Goal: Task Accomplishment & Management: Manage account settings

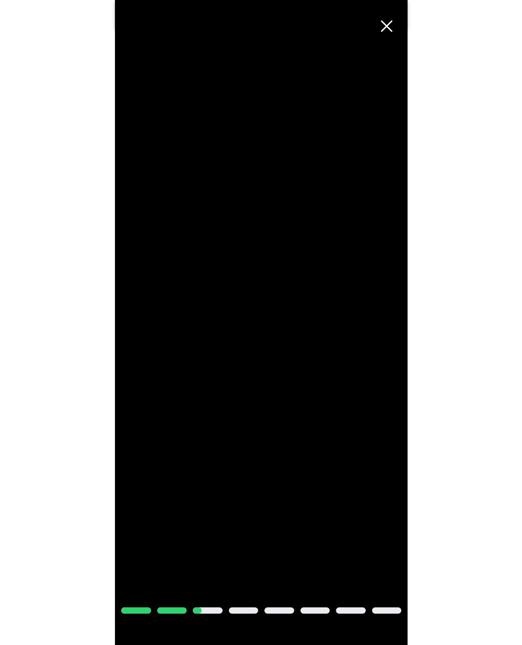
click at [387, 29] on span "Cerrar" at bounding box center [386, 26] width 23 height 23
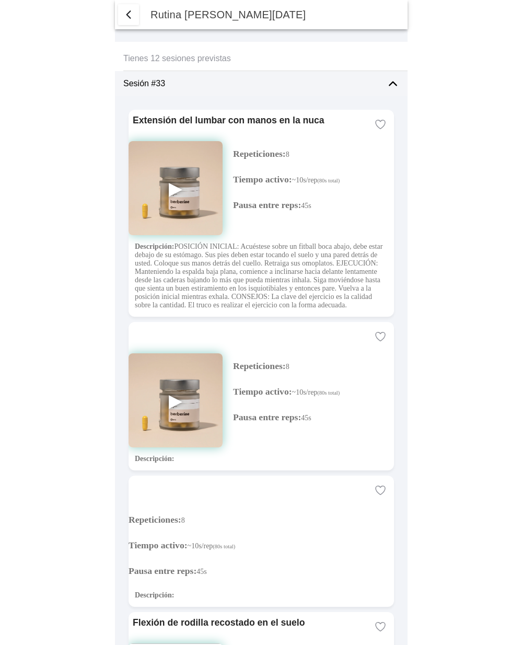
click at [124, 16] on span "button" at bounding box center [128, 14] width 13 height 13
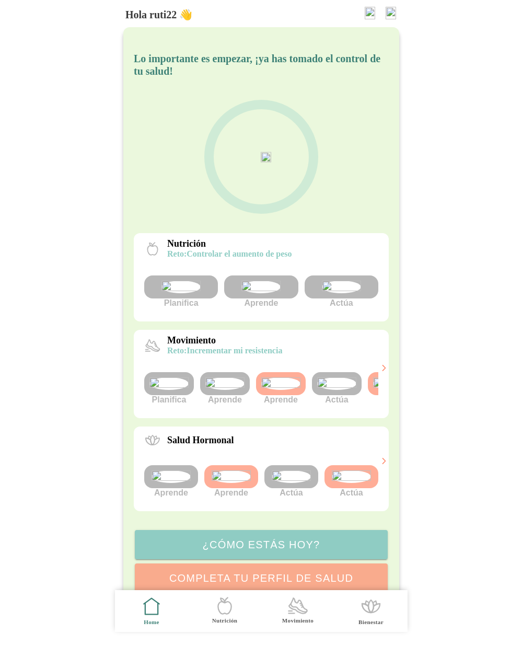
click at [261, 390] on img at bounding box center [280, 384] width 39 height 13
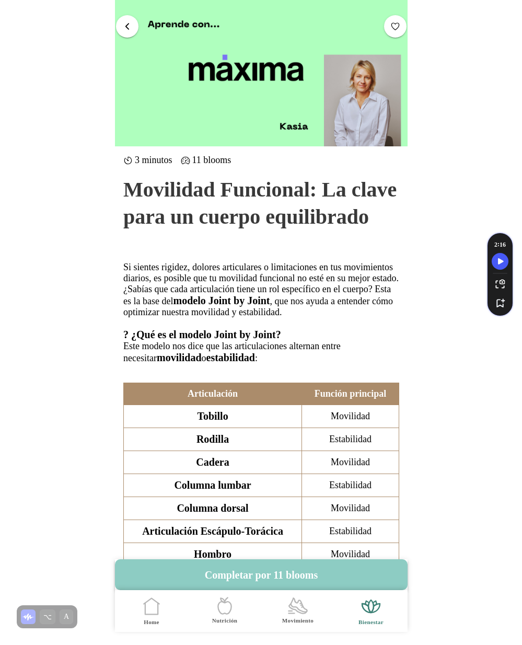
click at [127, 26] on span "button" at bounding box center [127, 26] width 10 height 10
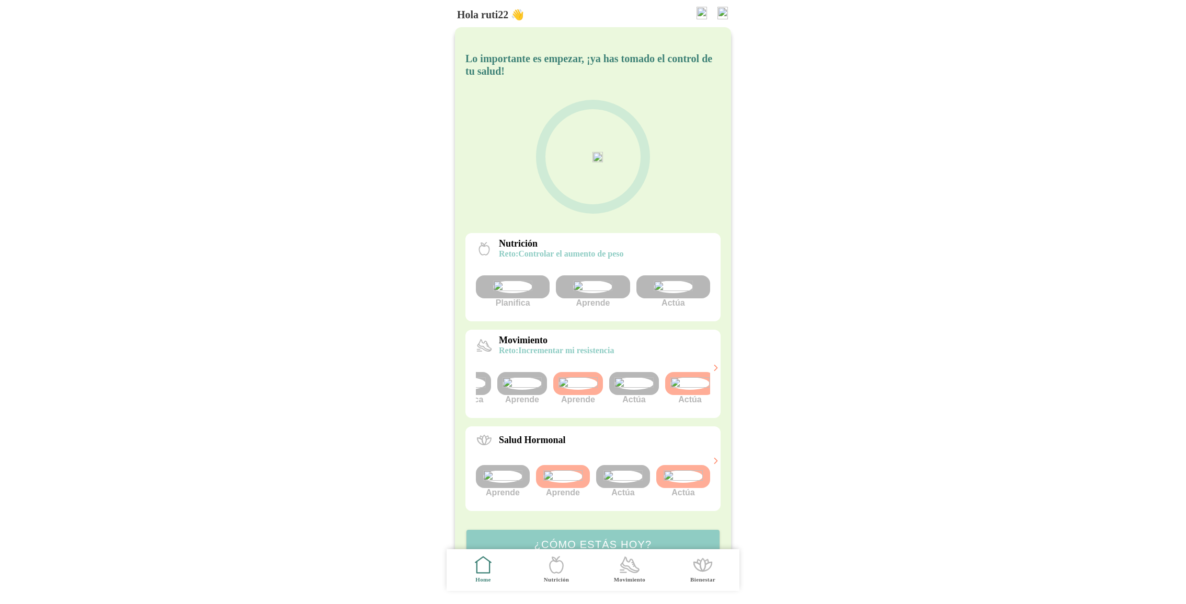
scroll to position [0, 39]
click at [574, 390] on img at bounding box center [573, 384] width 39 height 13
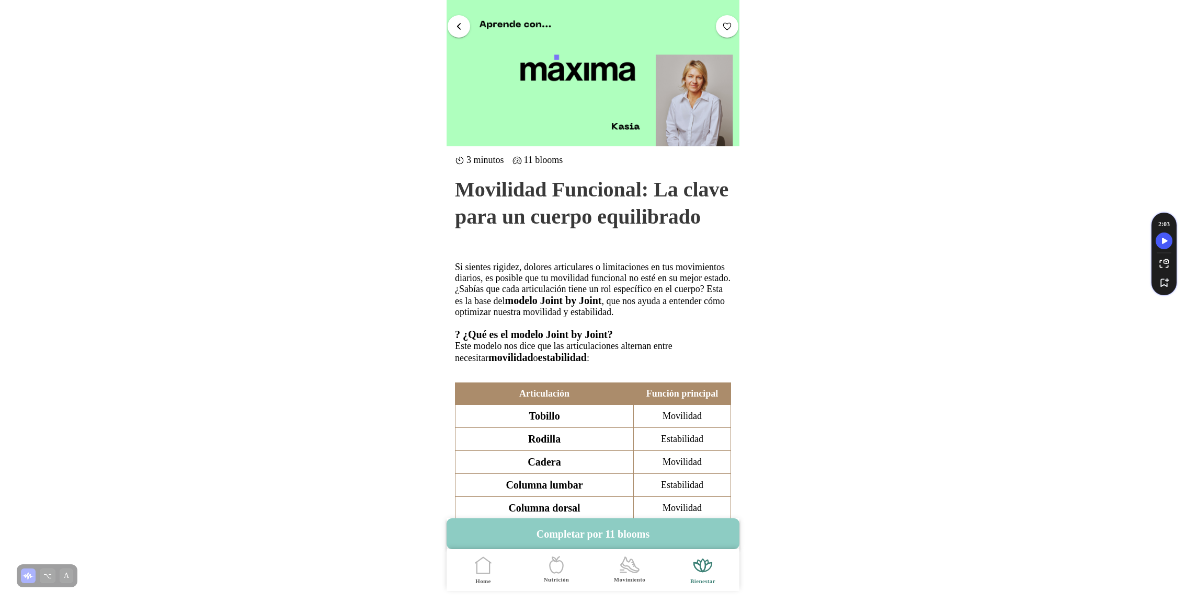
click at [462, 23] on span "button" at bounding box center [459, 26] width 10 height 10
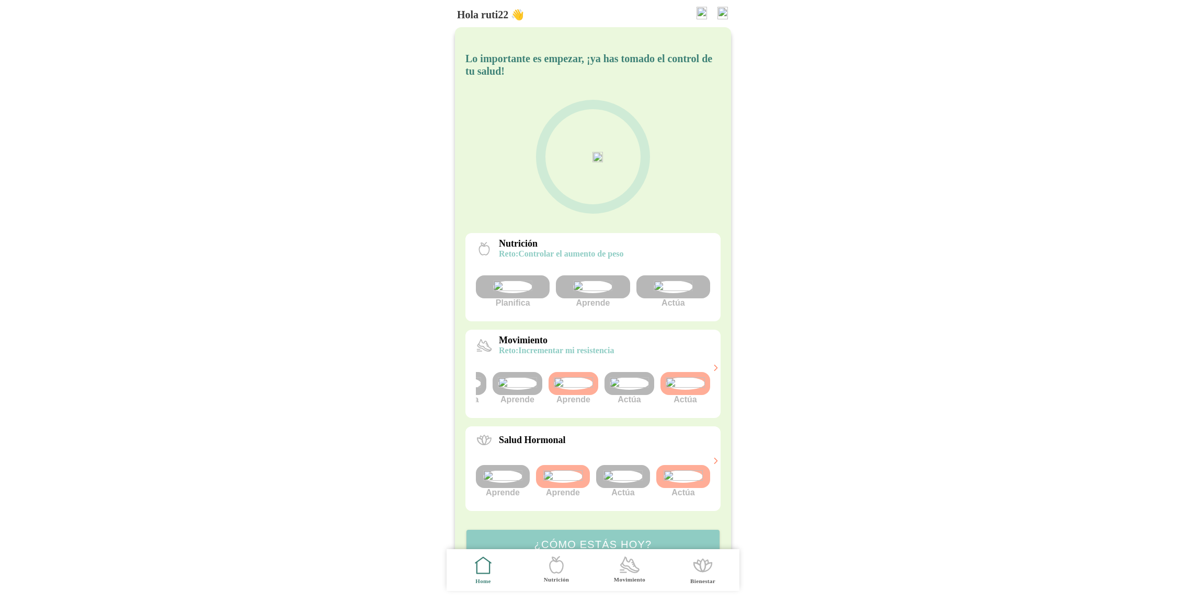
click at [688, 390] on img at bounding box center [685, 384] width 39 height 13
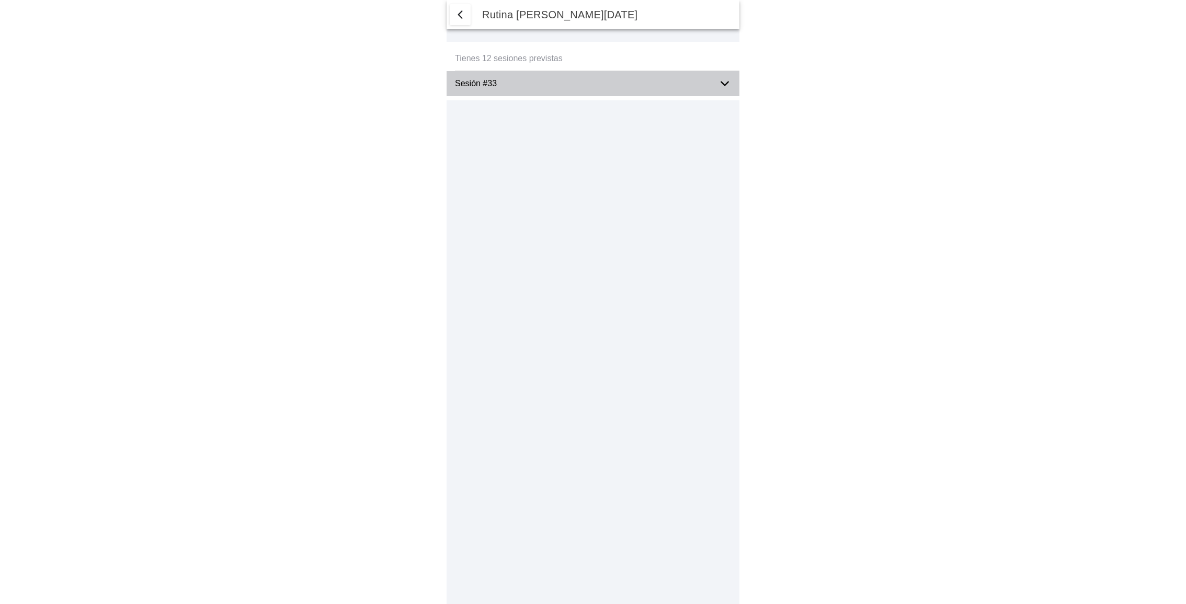
click at [517, 90] on div "Sesión #33" at bounding box center [582, 83] width 255 height 25
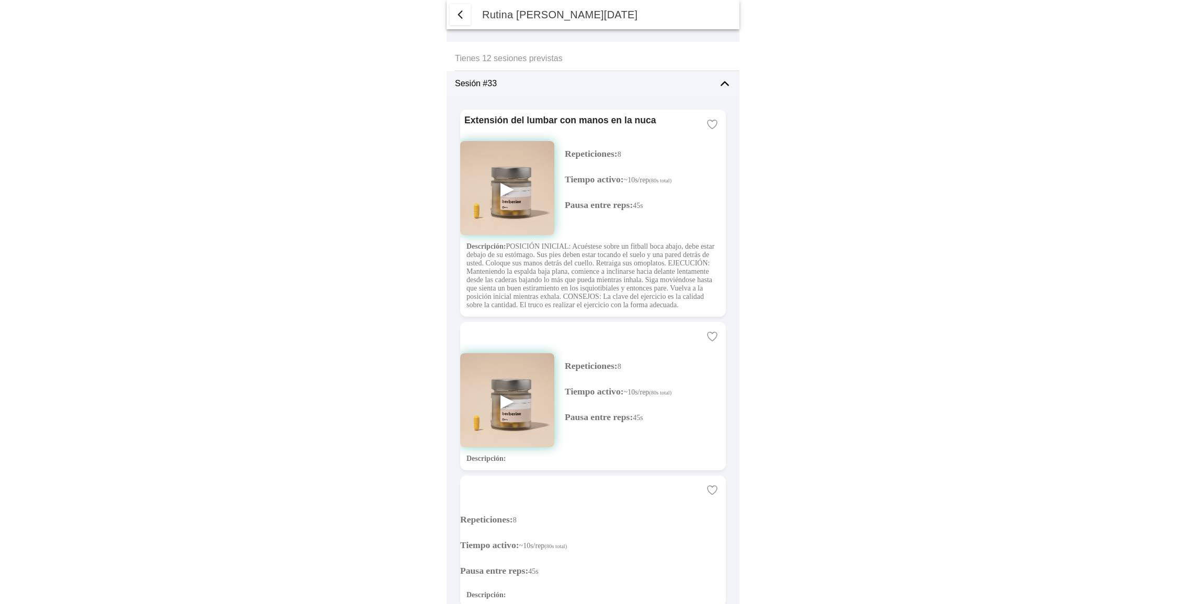
click at [506, 185] on img at bounding box center [507, 188] width 94 height 94
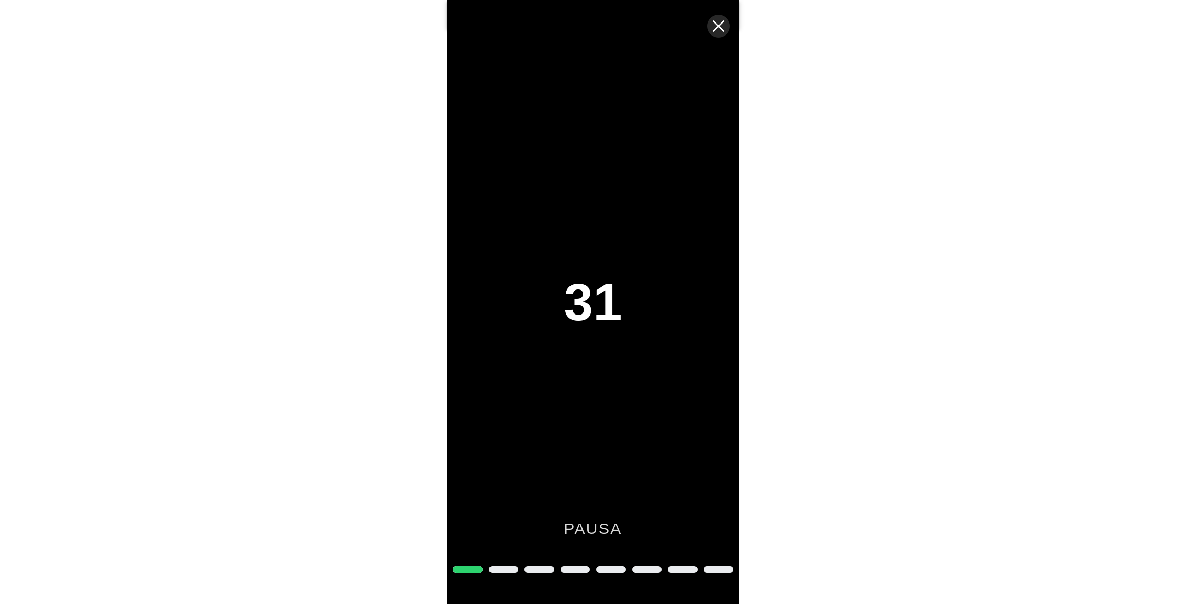
click at [718, 27] on span "Cerrar" at bounding box center [718, 26] width 23 height 23
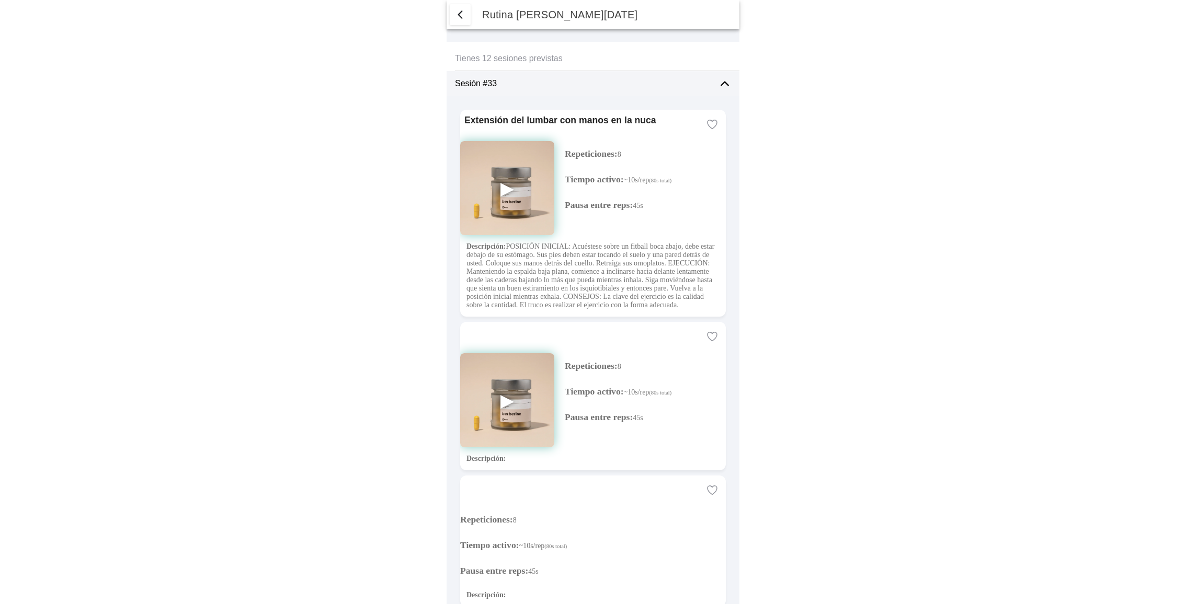
click at [458, 21] on button "button" at bounding box center [460, 14] width 21 height 21
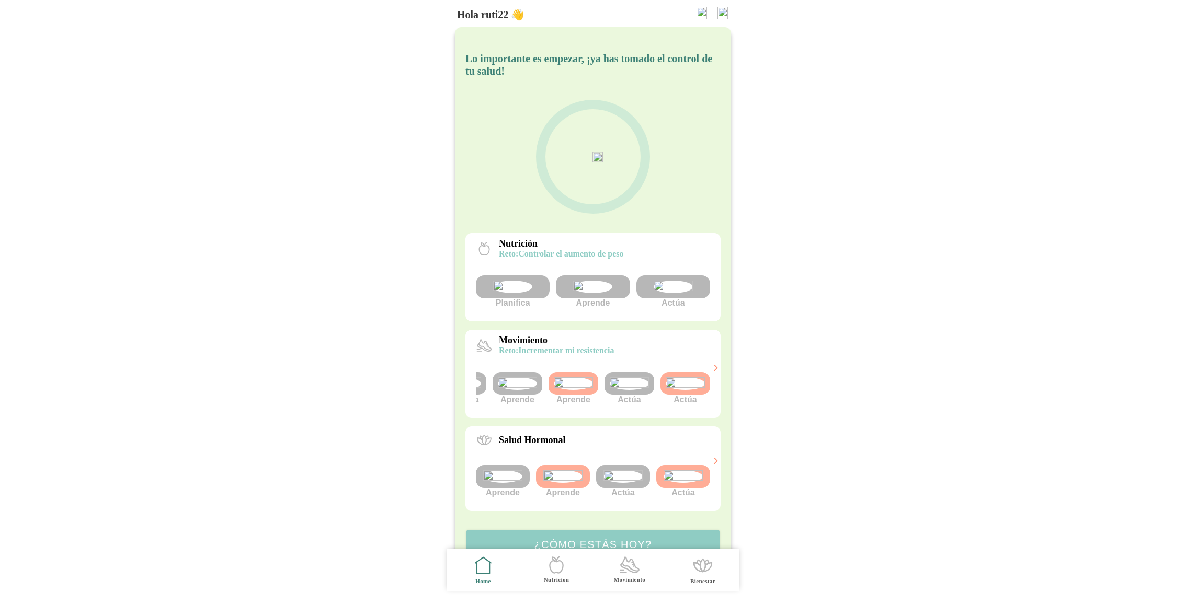
click at [719, 13] on img at bounding box center [722, 13] width 10 height 13
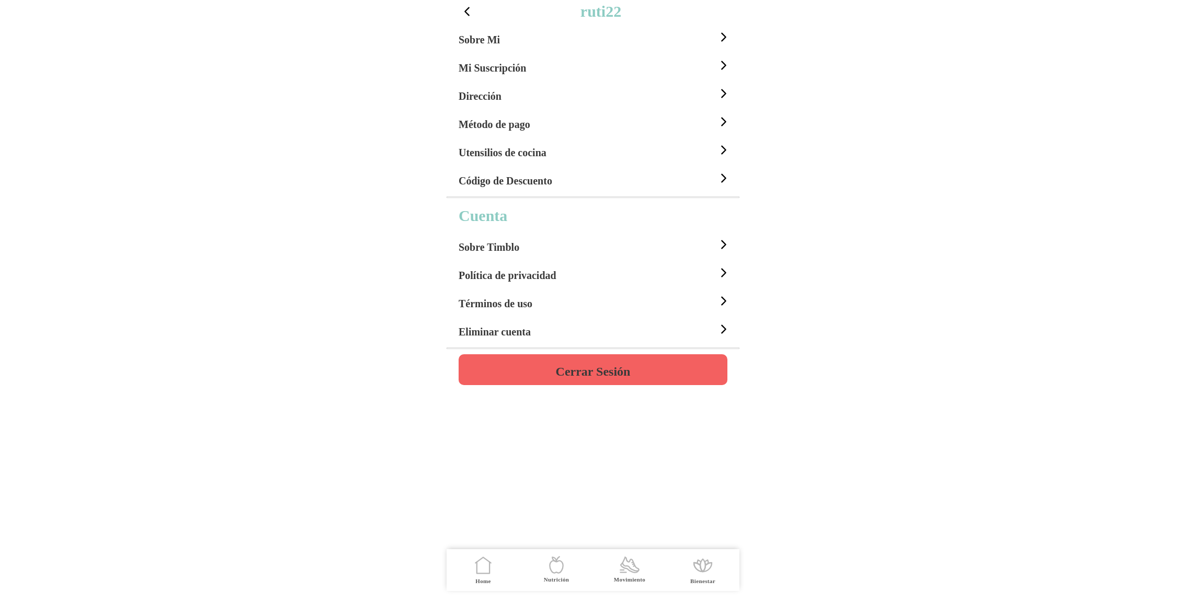
click at [501, 43] on div "Sobre Mi" at bounding box center [595, 37] width 272 height 28
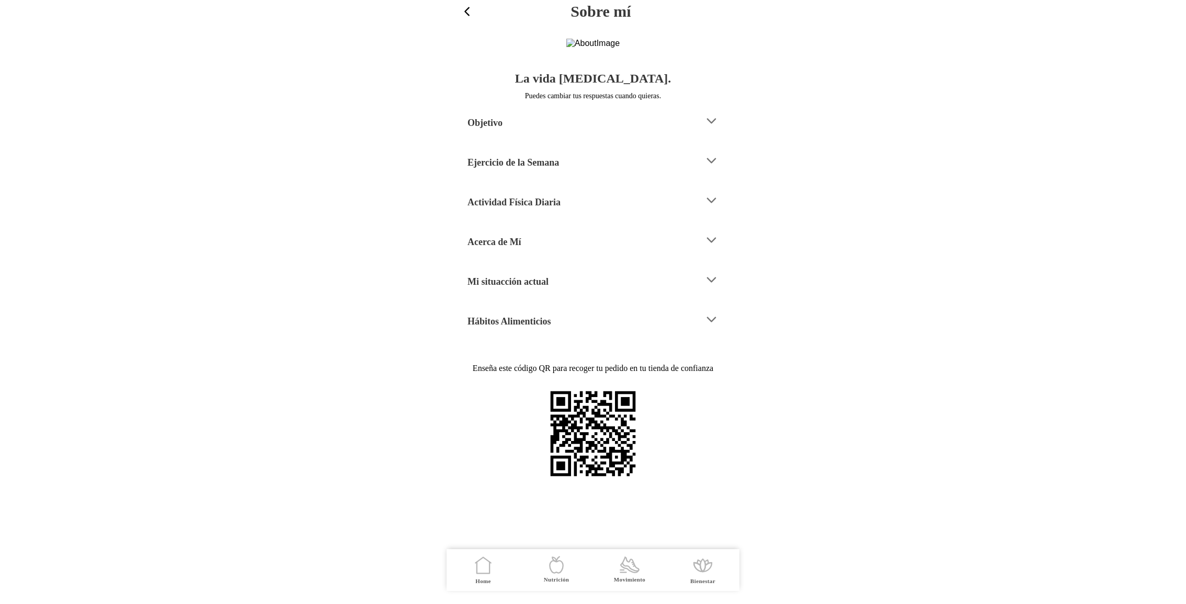
click at [531, 169] on h4 "Ejercicio de la Semana" at bounding box center [513, 162] width 92 height 13
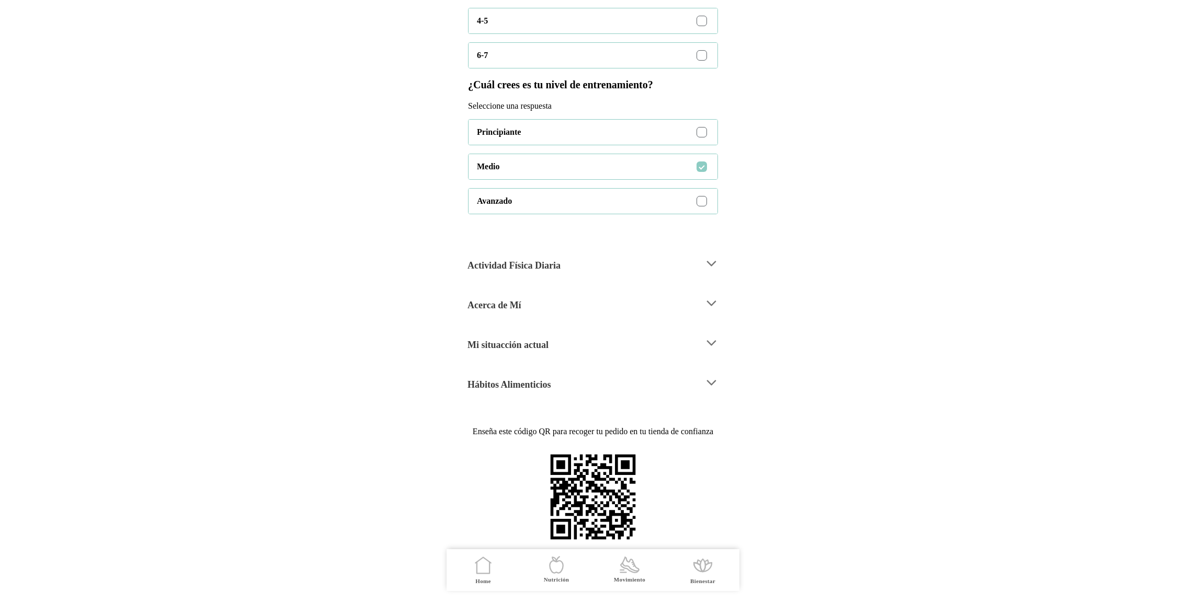
scroll to position [425, 0]
click at [536, 339] on h4 "Mi situacción actual" at bounding box center [507, 345] width 81 height 13
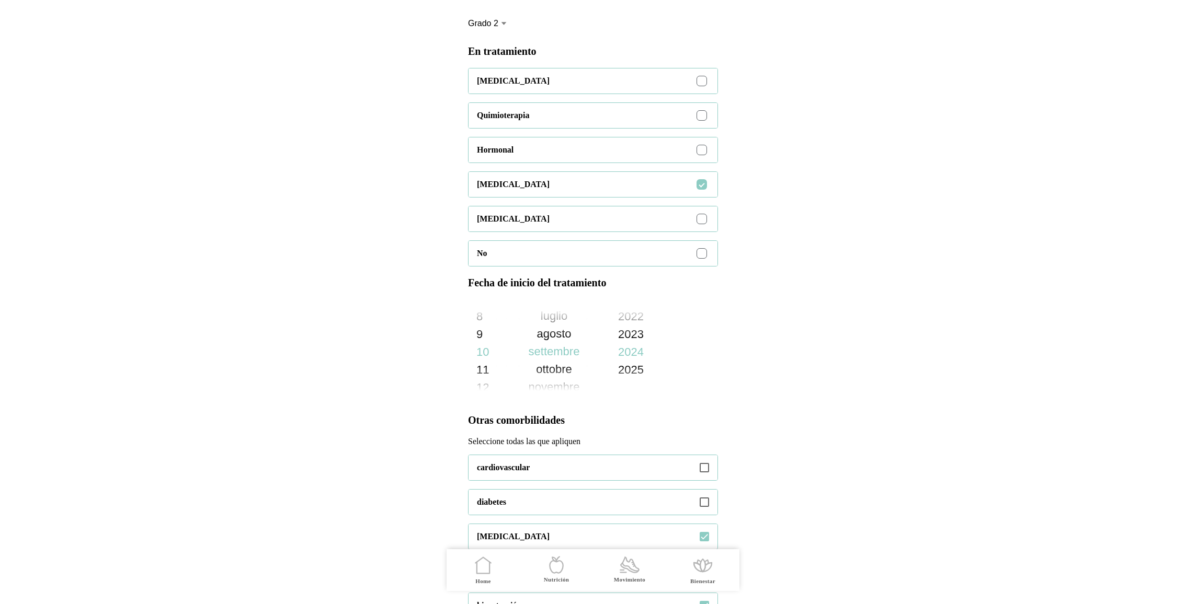
scroll to position [383, 0]
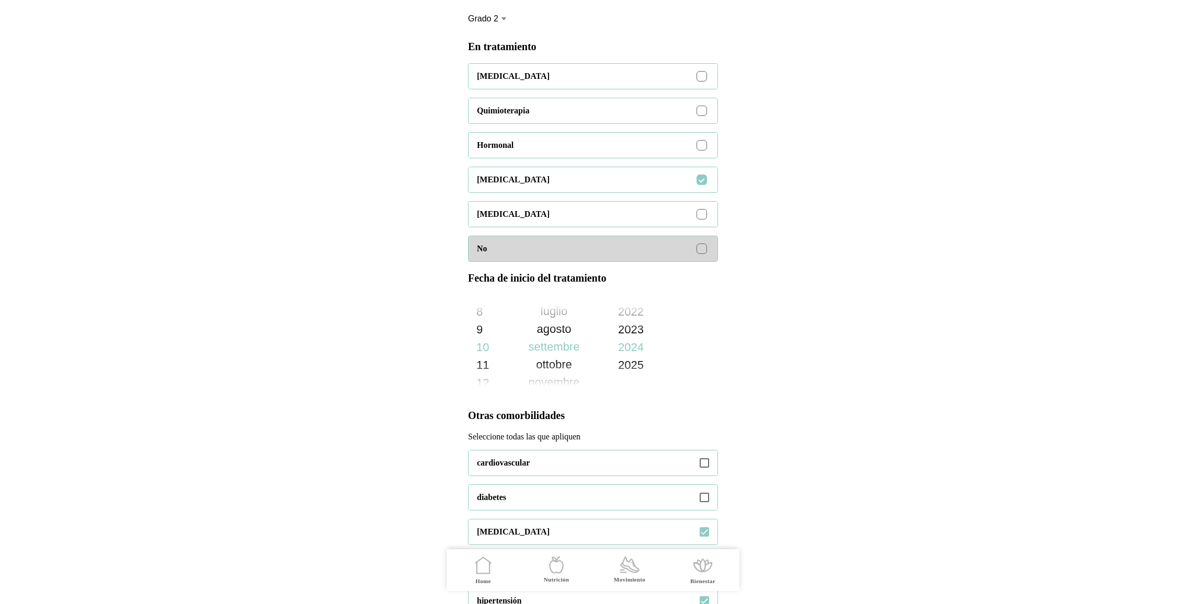
click at [703, 254] on div at bounding box center [701, 249] width 10 height 10
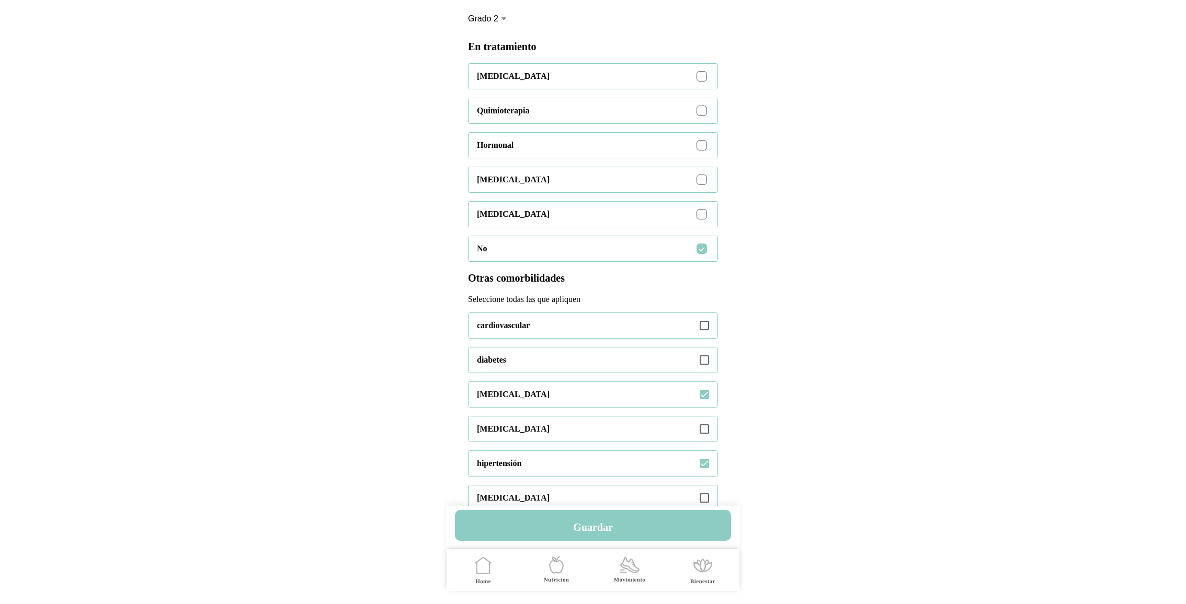
click at [703, 185] on div at bounding box center [701, 180] width 10 height 10
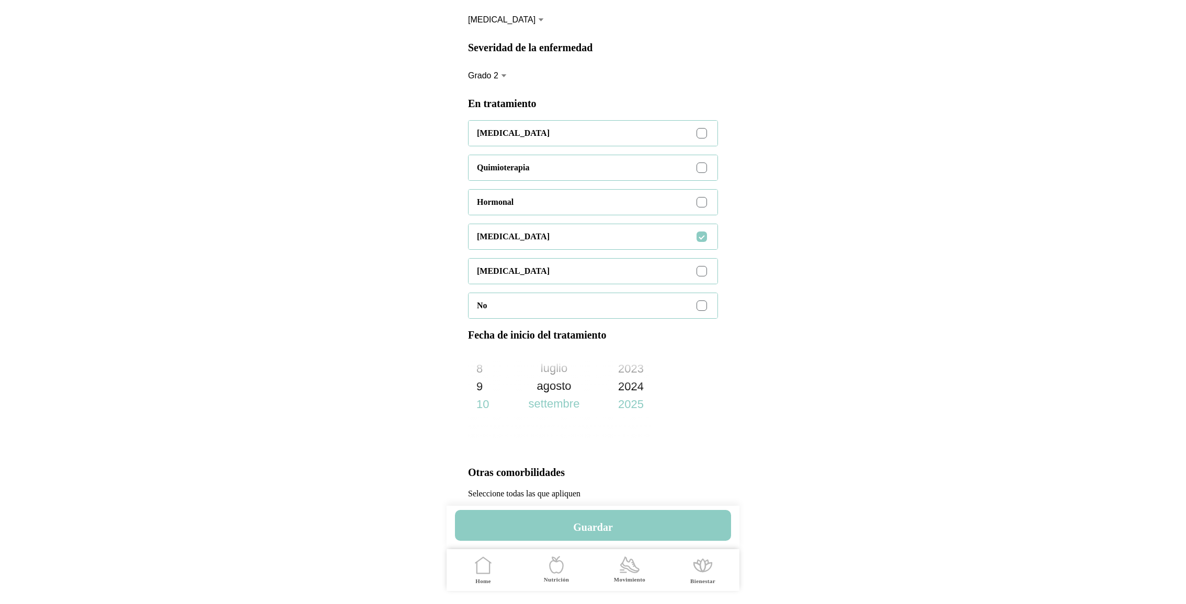
scroll to position [325, 0]
click at [494, 567] on icon ".cls-1 { stroke-width: 0px; } .cls-1, .cls-2 { fill: none; } .cls-2 { stroke-li…" at bounding box center [483, 566] width 22 height 22
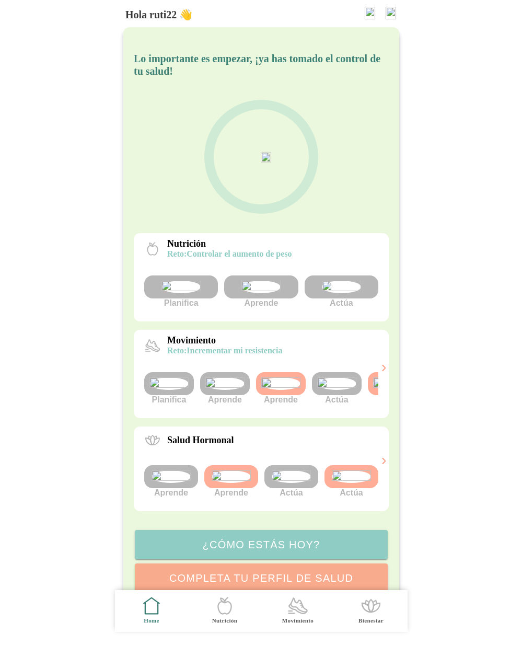
click at [393, 4] on div "Hola ruti22 👋" at bounding box center [264, 13] width 278 height 26
click at [392, 11] on img at bounding box center [391, 13] width 10 height 13
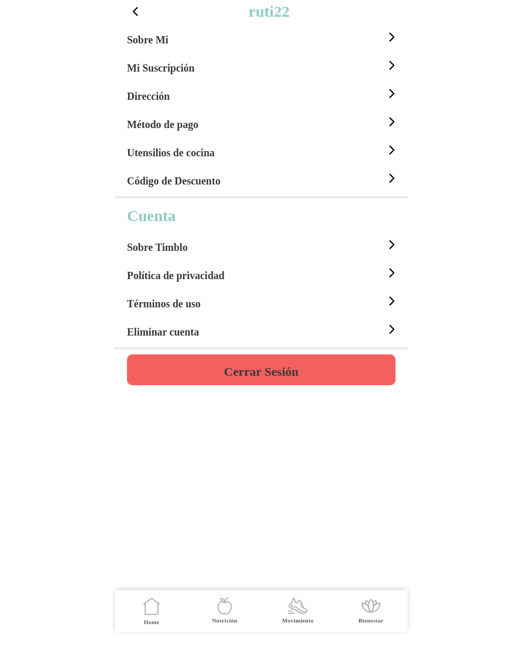
click at [208, 42] on div "Sobre Mi" at bounding box center [263, 37] width 272 height 28
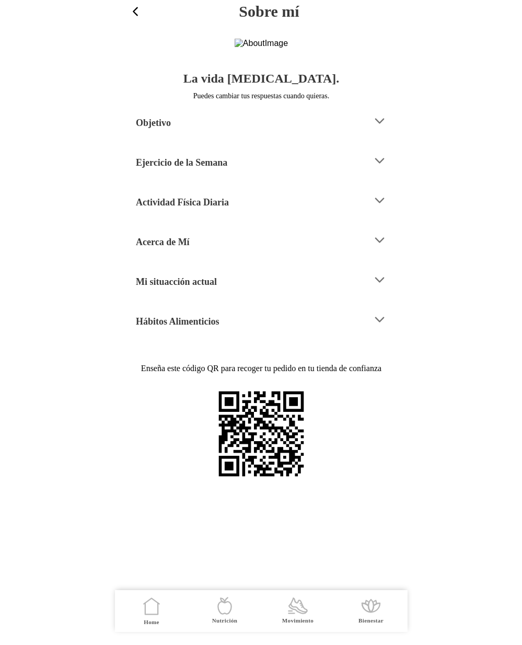
click at [202, 288] on h4 "Mi situacción actual" at bounding box center [176, 282] width 81 height 13
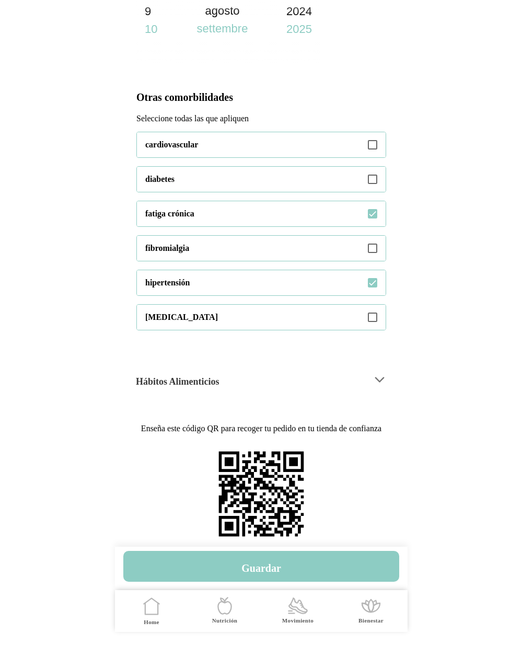
scroll to position [703, 0]
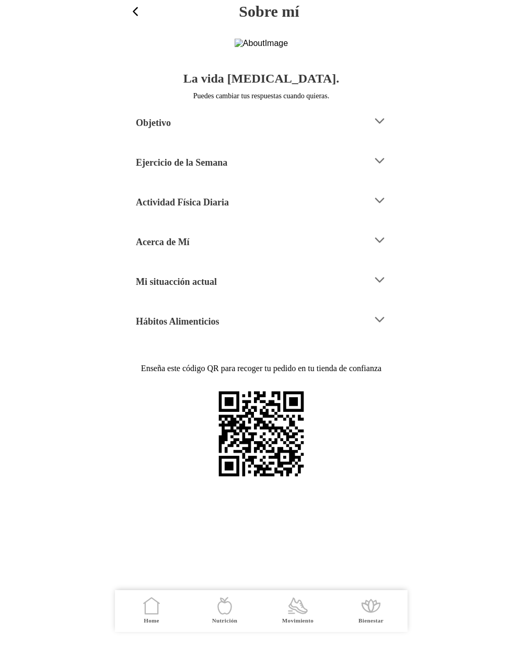
click at [196, 288] on h4 "Mi situacción actual" at bounding box center [176, 282] width 81 height 13
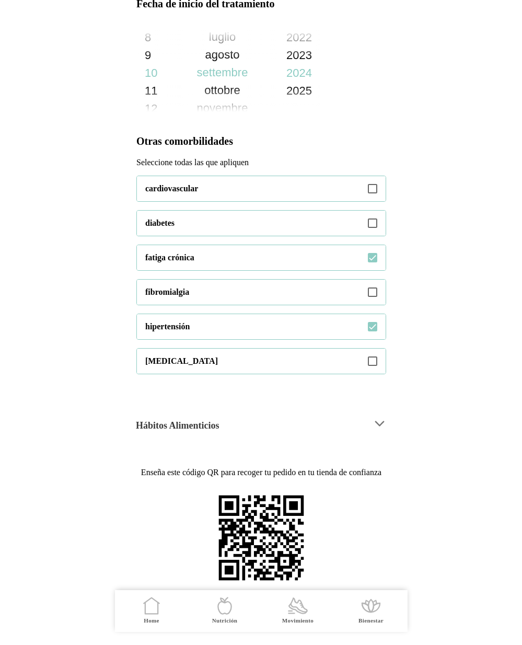
scroll to position [738, 0]
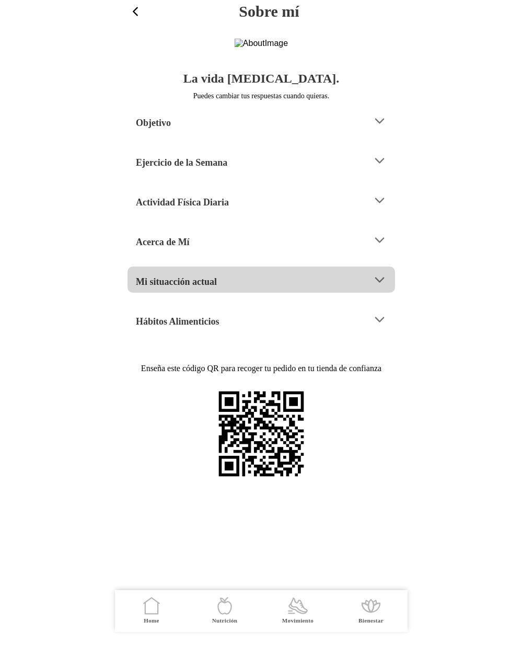
click at [242, 293] on div "Mi situacción actual" at bounding box center [250, 280] width 229 height 27
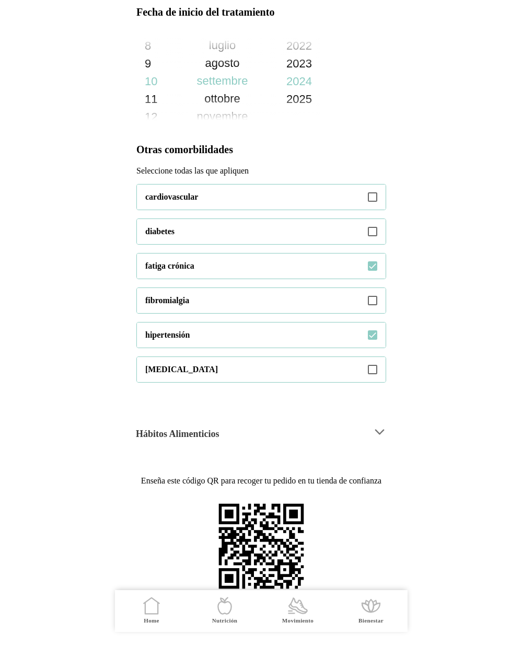
scroll to position [656, 0]
